Goal: Information Seeking & Learning: Learn about a topic

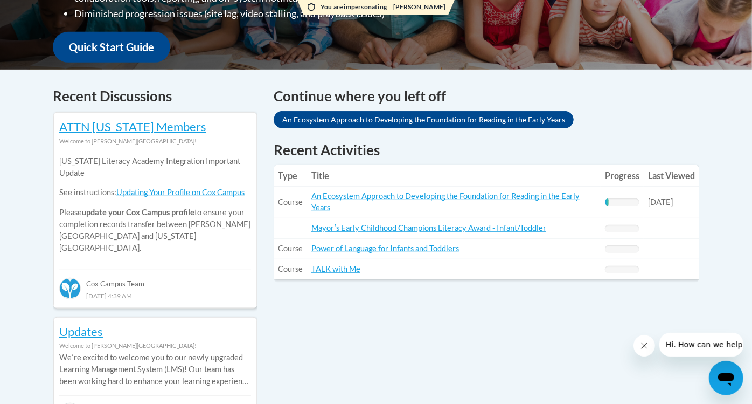
scroll to position [394, 0]
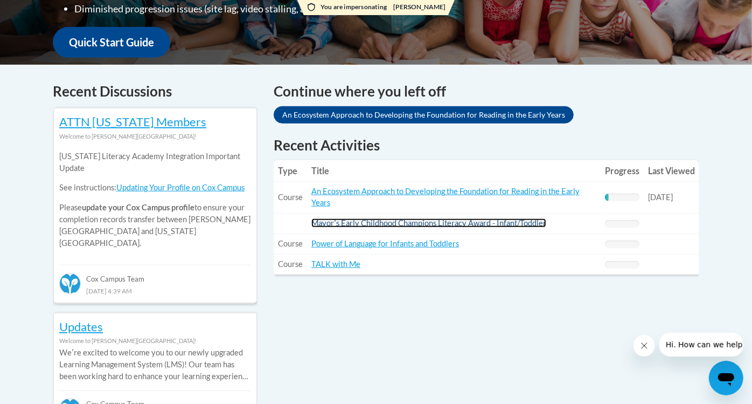
click at [392, 225] on link "Mayorʹs Early Childhood Champions Literacy Award - Infant/Toddler" at bounding box center [428, 222] width 235 height 9
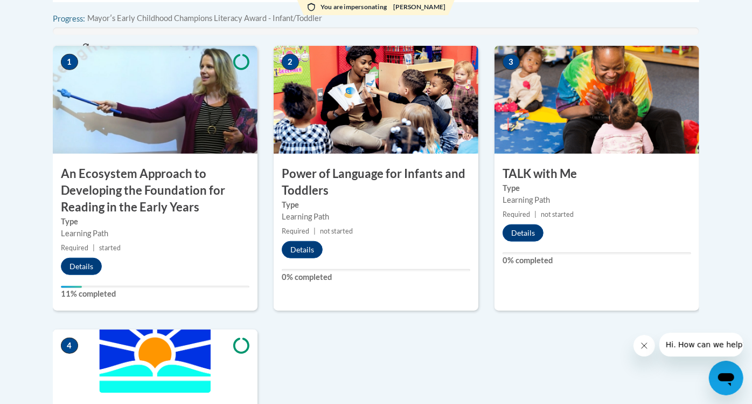
scroll to position [412, 0]
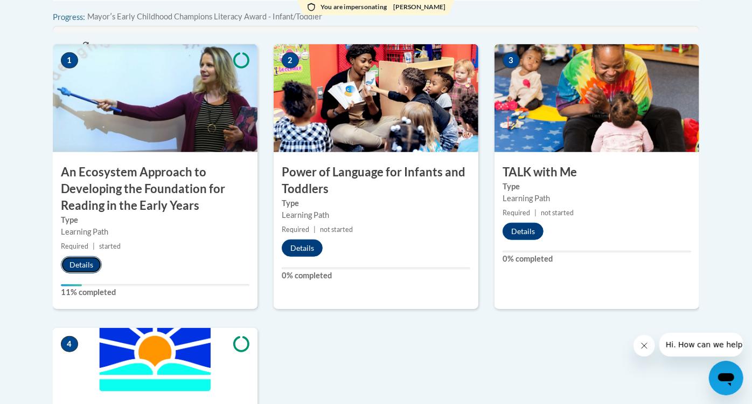
click at [81, 269] on button "Details" at bounding box center [81, 264] width 41 height 17
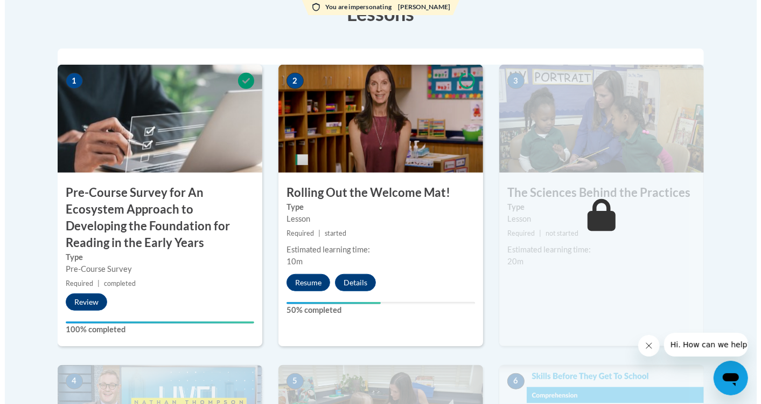
scroll to position [338, 0]
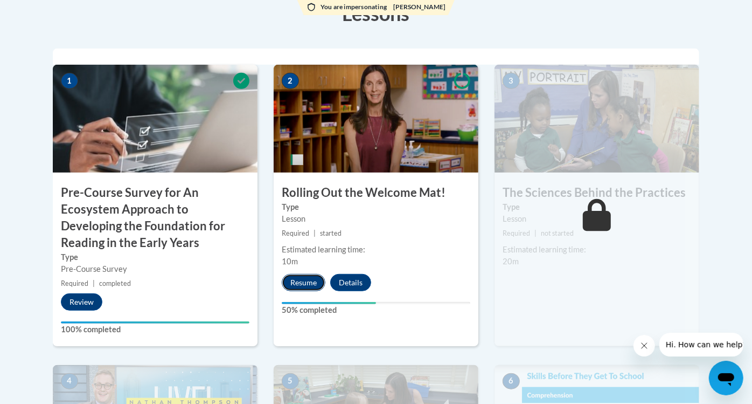
click at [303, 279] on button "Resume" at bounding box center [304, 282] width 44 height 17
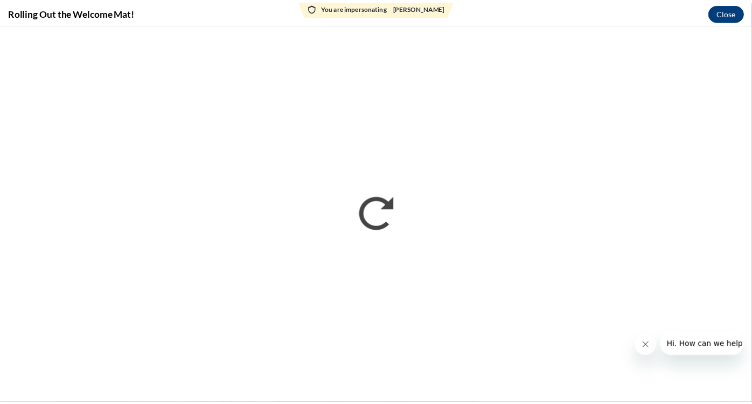
scroll to position [0, 0]
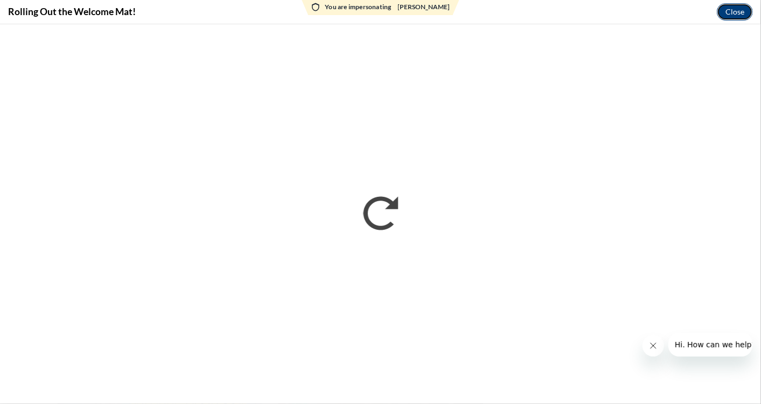
click at [725, 10] on button "Close" at bounding box center [735, 11] width 36 height 17
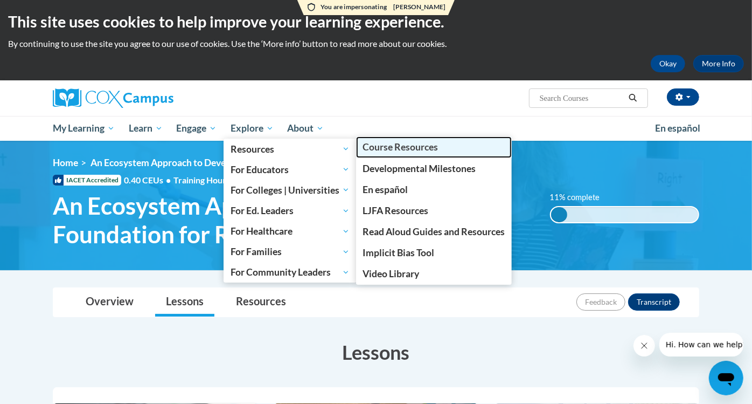
click at [410, 148] on span "Course Resources" at bounding box center [400, 146] width 75 height 11
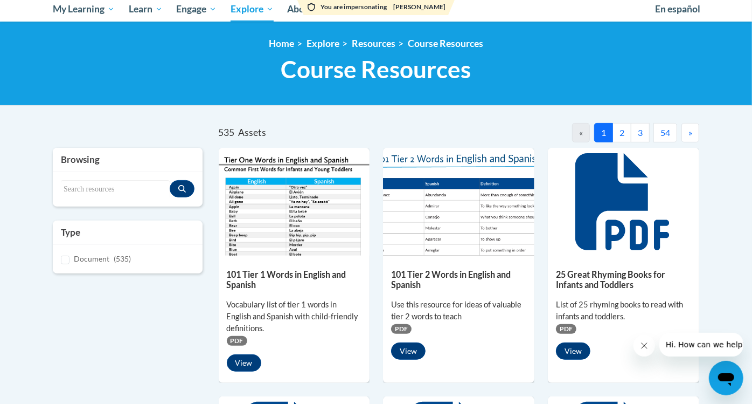
scroll to position [164, 0]
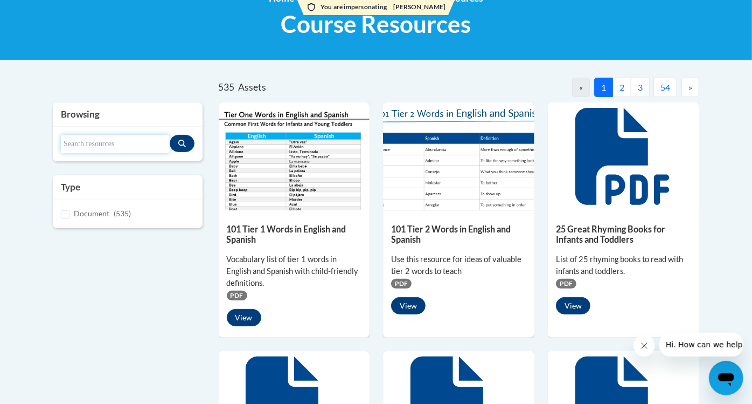
click at [87, 145] on input "Search resources" at bounding box center [115, 144] width 109 height 18
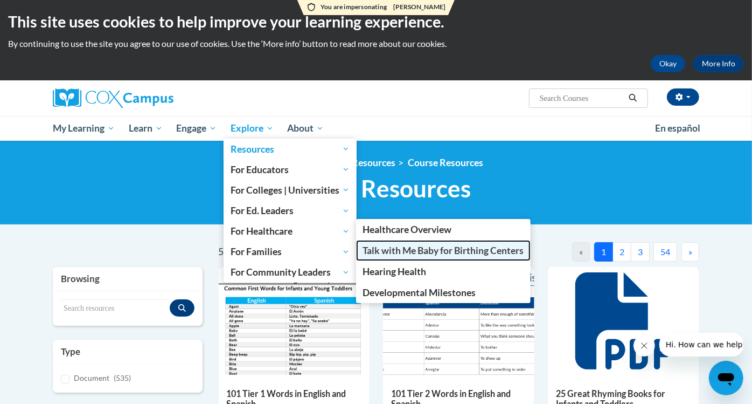
click at [405, 248] on span "Talk with Me Baby for Birthing Centers" at bounding box center [443, 250] width 161 height 11
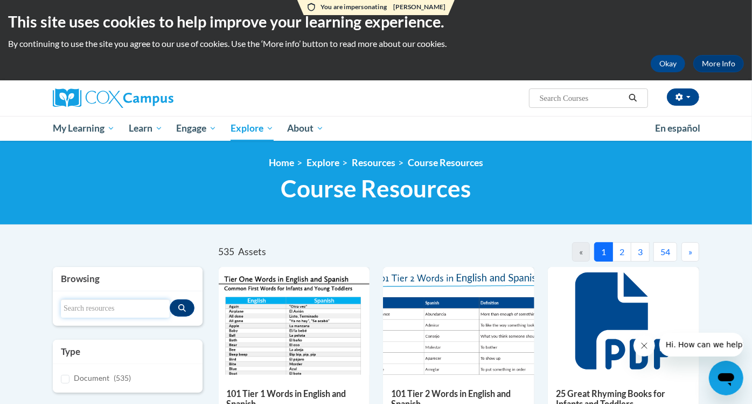
click at [139, 305] on input "Search resources" at bounding box center [115, 308] width 109 height 18
type input "talk with me baby"
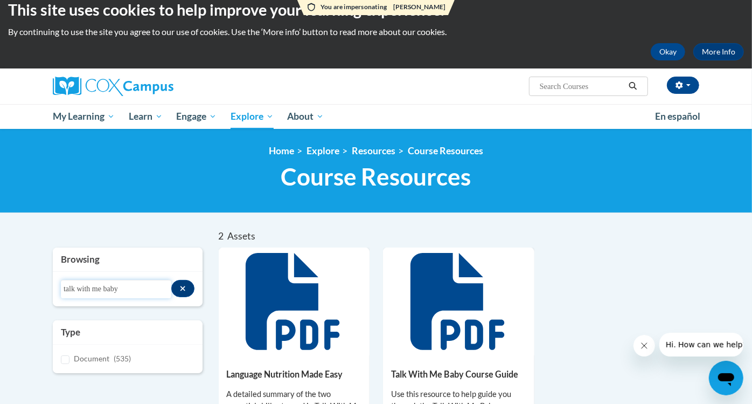
scroll to position [11, 0]
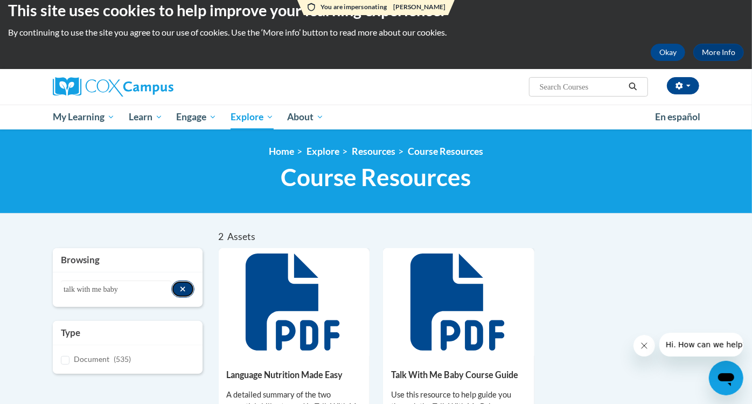
click at [186, 290] on button "Search resources" at bounding box center [182, 288] width 23 height 17
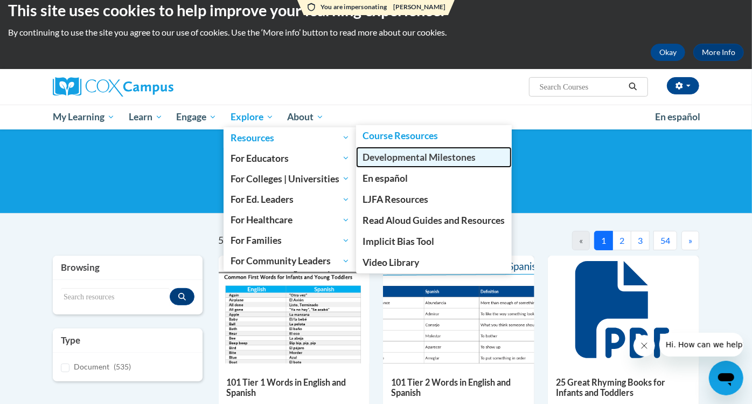
click at [426, 156] on span "Developmental Milestones" at bounding box center [419, 156] width 113 height 11
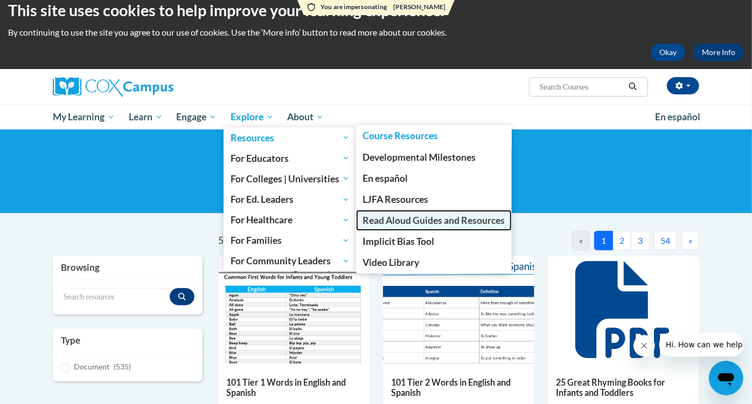
click at [410, 216] on span "Read Aloud Guides and Resources" at bounding box center [434, 219] width 142 height 11
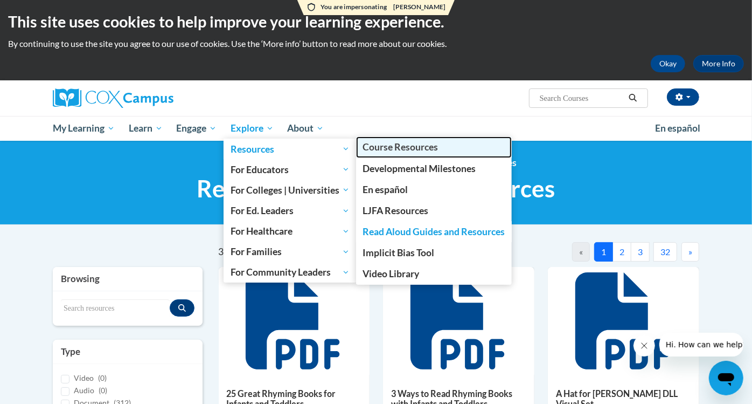
click at [384, 144] on span "Course Resources" at bounding box center [400, 146] width 75 height 11
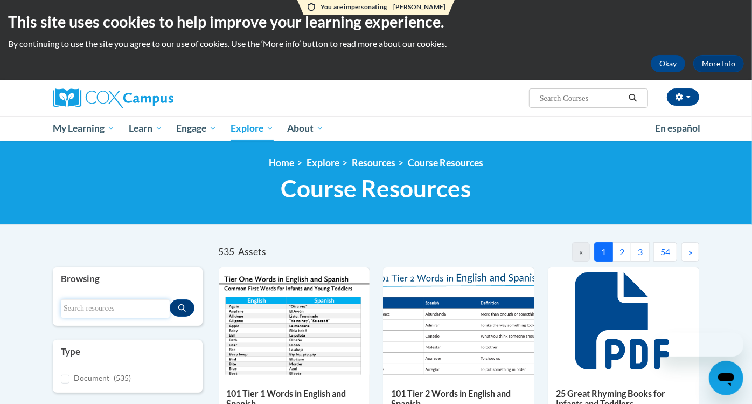
click at [146, 304] on input "Search resources" at bounding box center [115, 308] width 109 height 18
type input "teachlet"
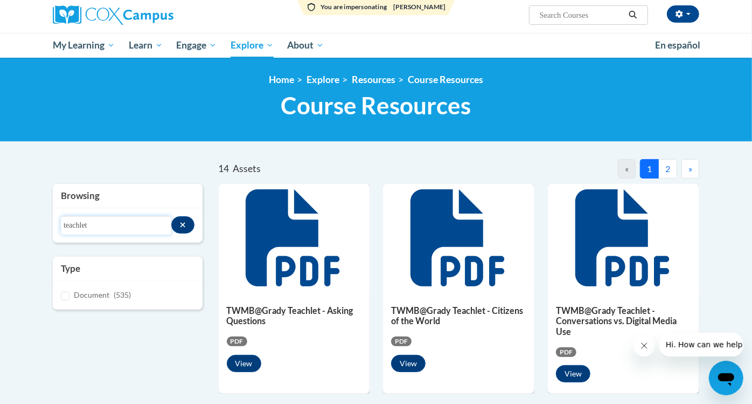
scroll to position [84, 0]
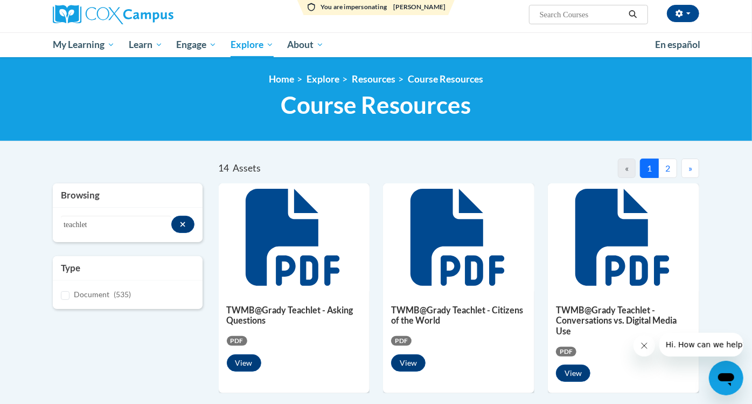
click at [295, 248] on icon at bounding box center [294, 237] width 97 height 97
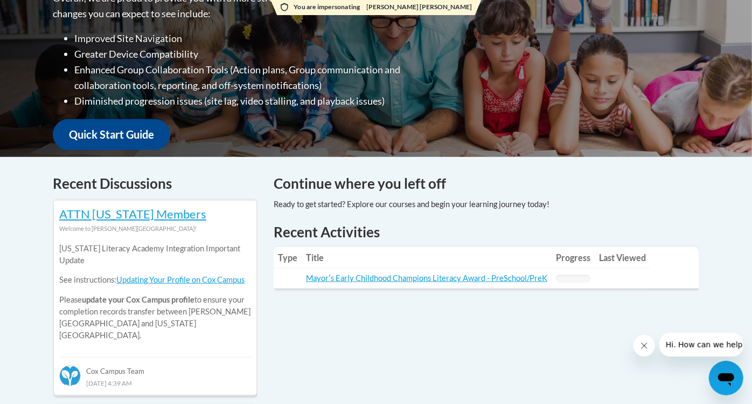
scroll to position [317, 0]
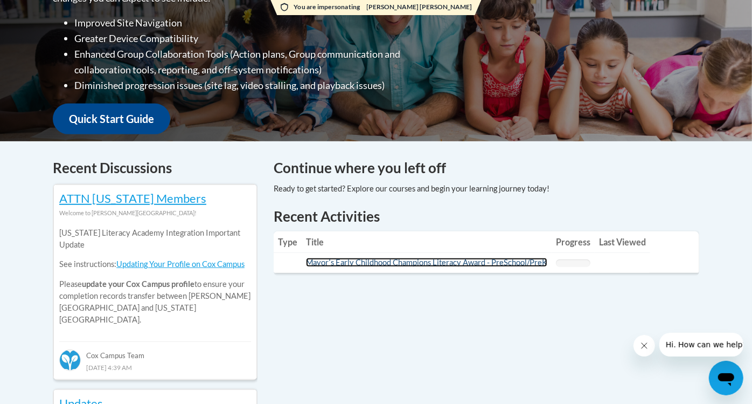
click at [379, 262] on link "Mayorʹs Early Childhood Champions Literacy Award - PreSchool/PreK" at bounding box center [426, 262] width 241 height 9
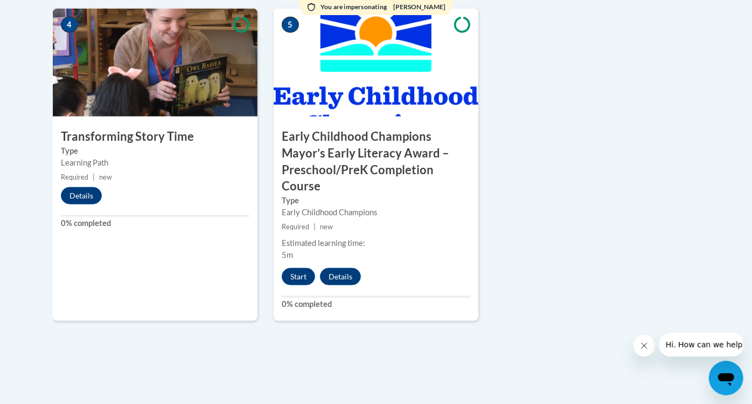
scroll to position [733, 0]
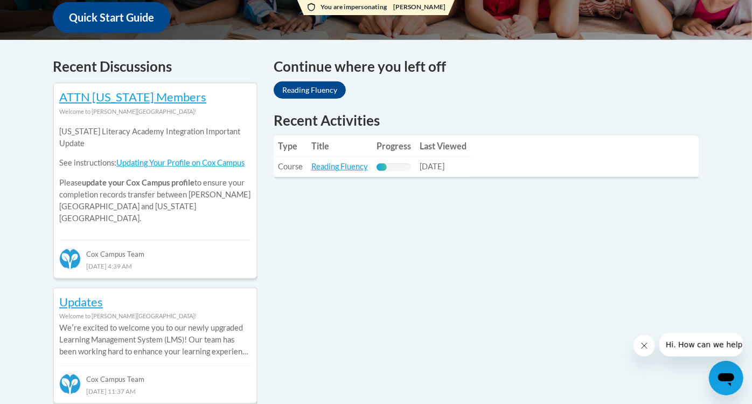
scroll to position [424, 0]
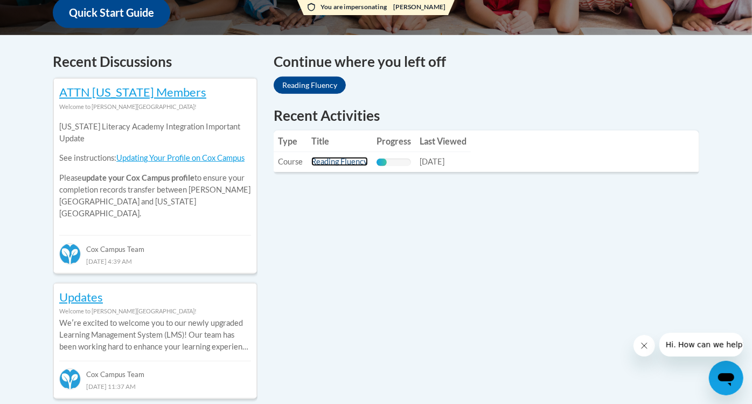
click at [356, 162] on link "Reading Fluency" at bounding box center [339, 161] width 57 height 9
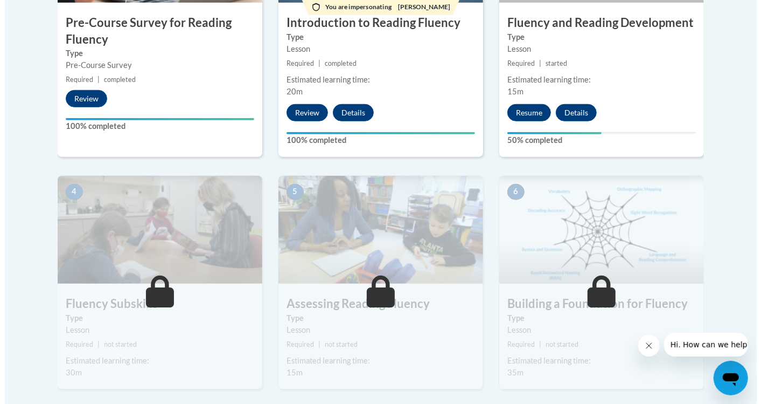
scroll to position [485, 0]
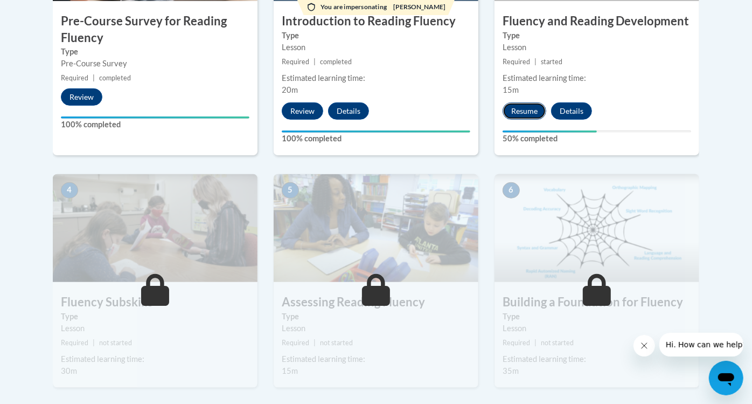
click at [526, 110] on button "Resume" at bounding box center [525, 110] width 44 height 17
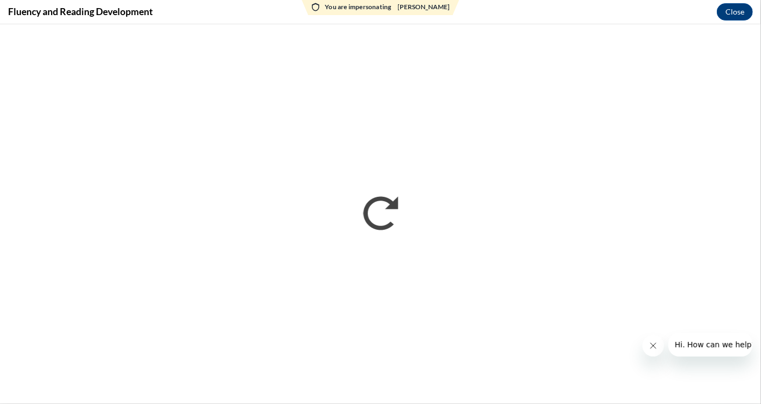
scroll to position [0, 0]
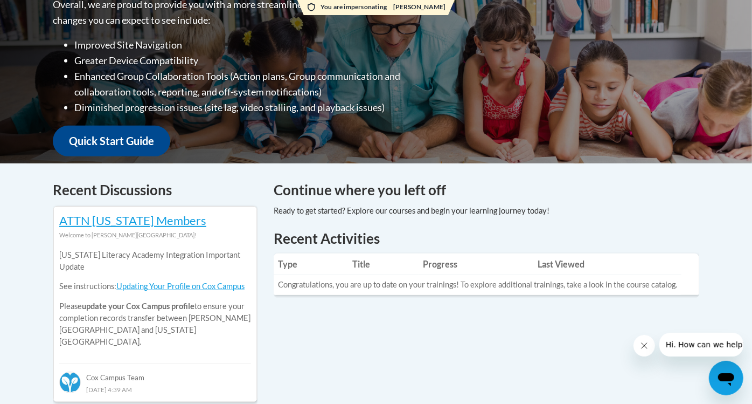
scroll to position [296, 0]
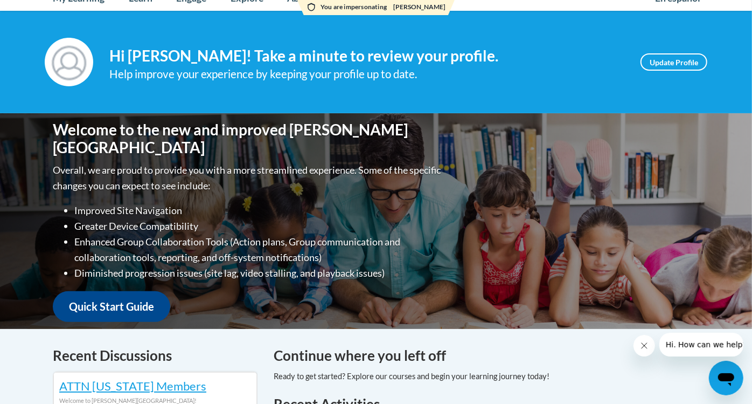
scroll to position [126, 0]
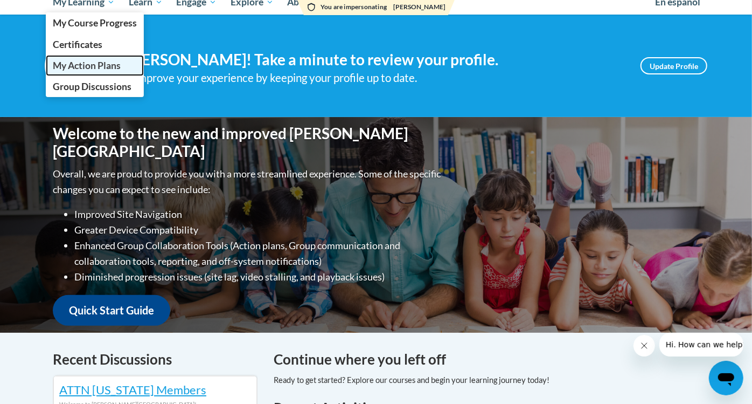
click at [102, 61] on span "My Action Plans" at bounding box center [87, 65] width 68 height 11
